Goal: Task Accomplishment & Management: Complete application form

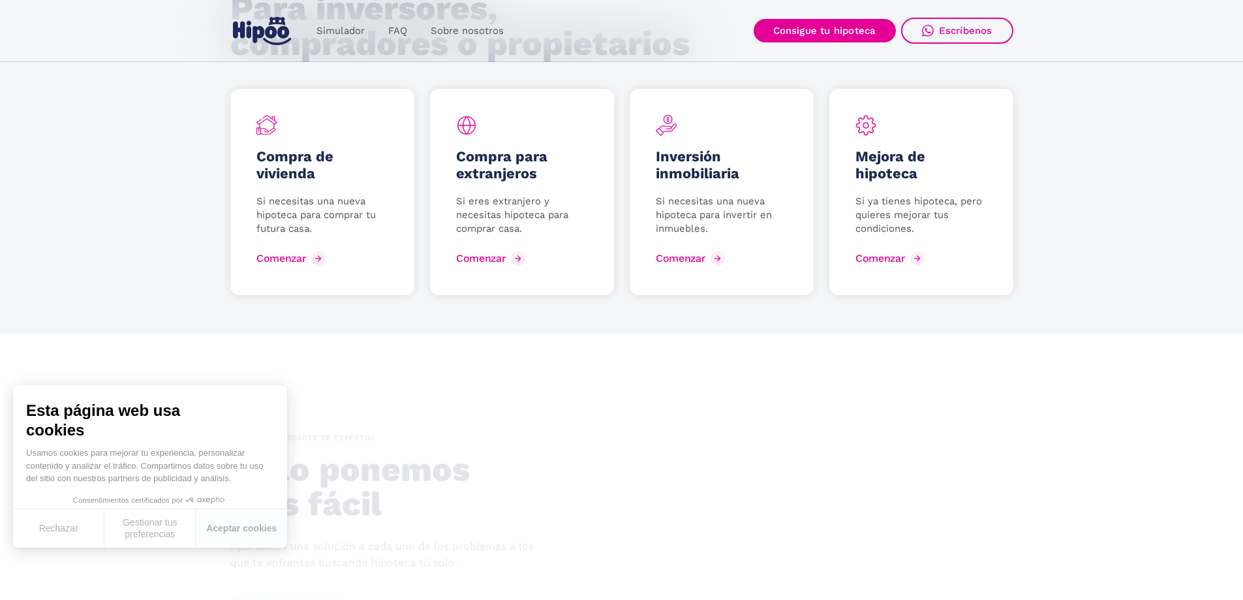
scroll to position [1827, 0]
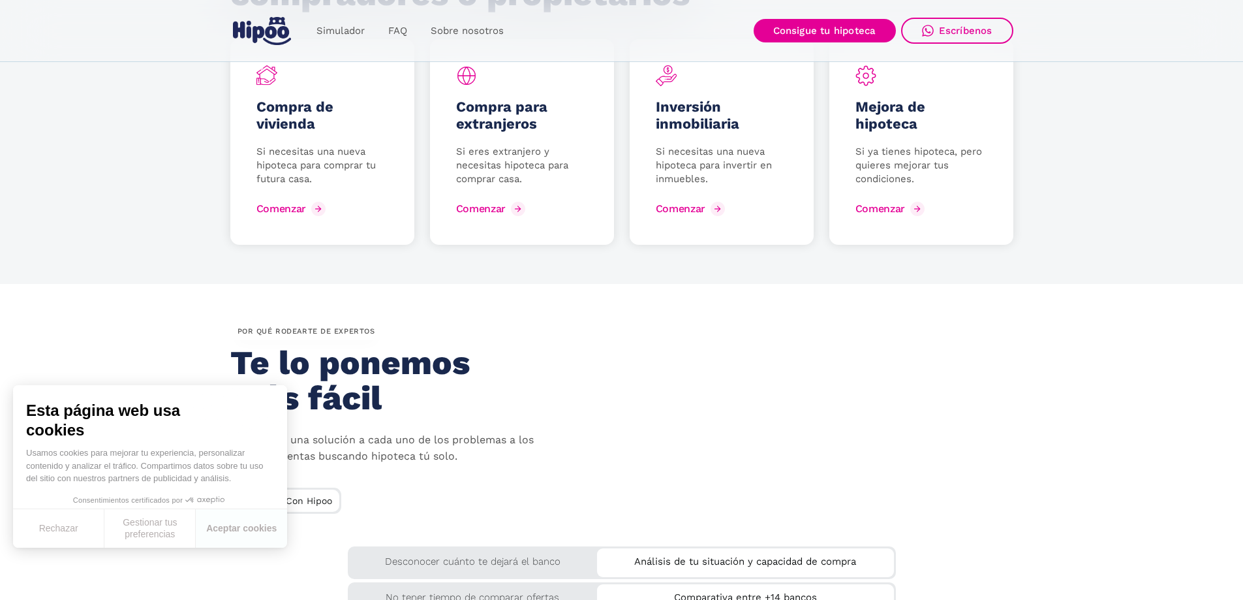
click at [277, 121] on h5 "Compra de vivienda" at bounding box center [322, 116] width 132 height 34
click at [304, 211] on div "Comenzar" at bounding box center [292, 208] width 50 height 12
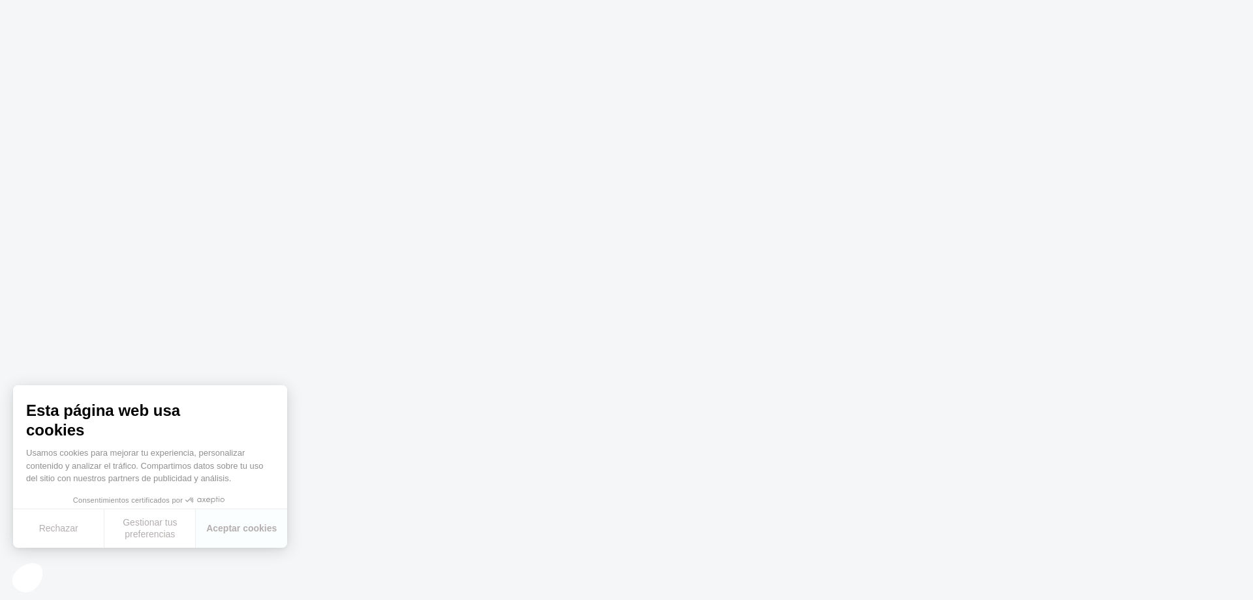
drag, startPoint x: 1024, startPoint y: 405, endPoint x: 1025, endPoint y: 396, distance: 8.6
click at [1024, 404] on body at bounding box center [626, 300] width 1253 height 600
